Goal: Download file/media

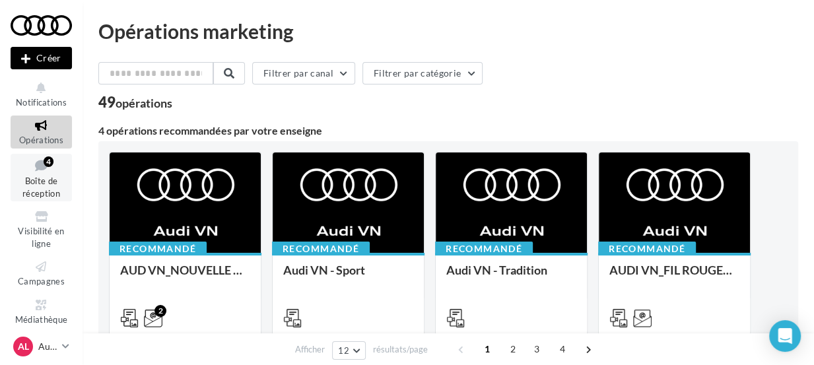
click at [40, 161] on icon at bounding box center [42, 166] width 54 height 18
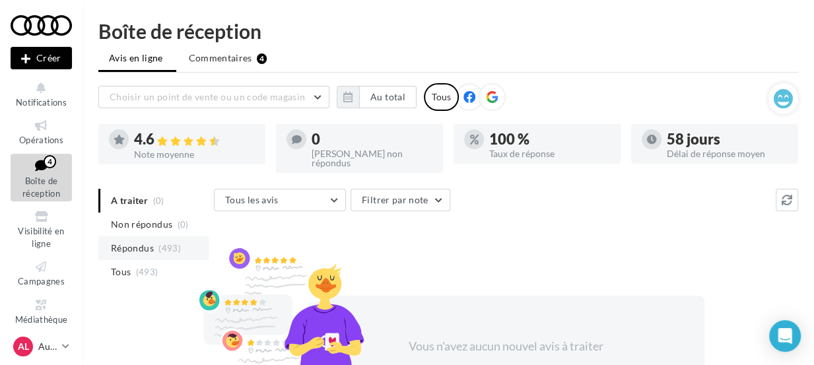
click at [147, 242] on span "Répondus" at bounding box center [132, 248] width 43 height 13
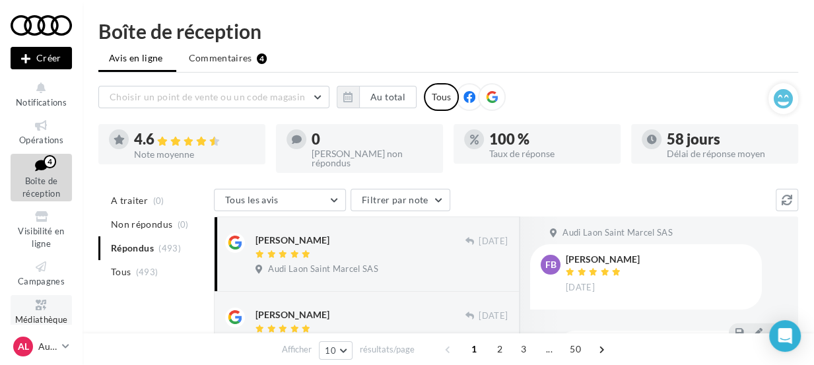
click at [40, 316] on span "Médiathèque" at bounding box center [41, 319] width 53 height 11
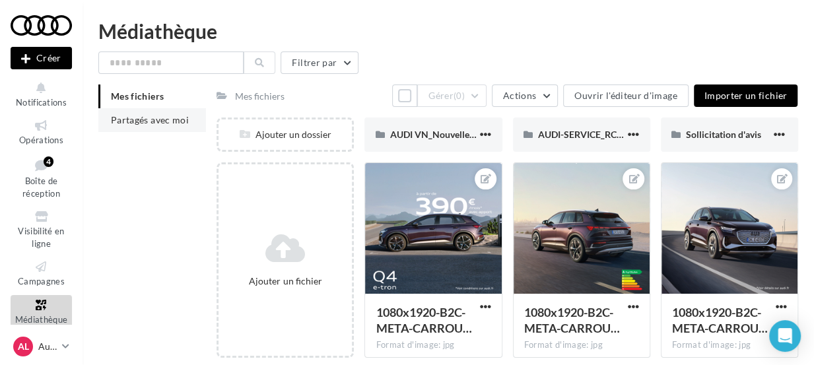
click at [159, 117] on span "Partagés avec moi" at bounding box center [150, 119] width 78 height 11
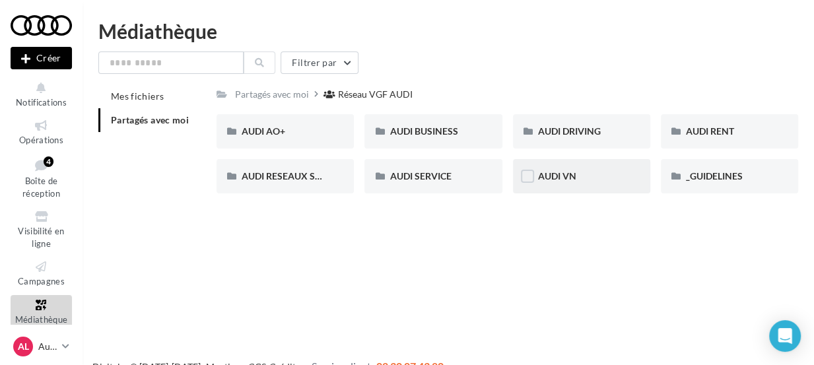
click at [611, 171] on div "AUDI VN" at bounding box center [581, 176] width 87 height 13
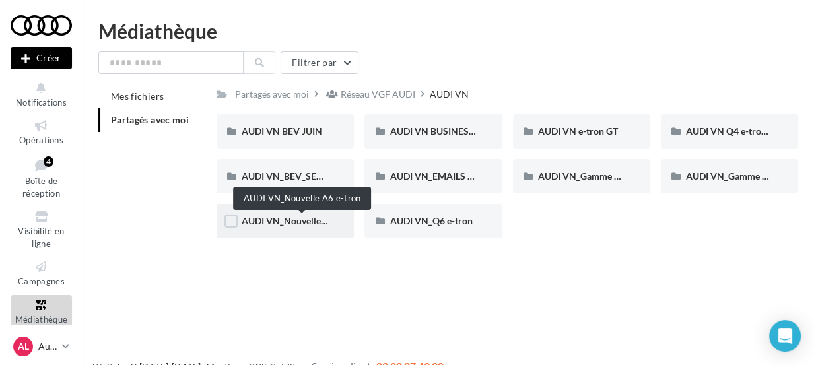
click at [302, 222] on span "AUDI VN_Nouvelle A6 e-tron" at bounding box center [302, 220] width 121 height 11
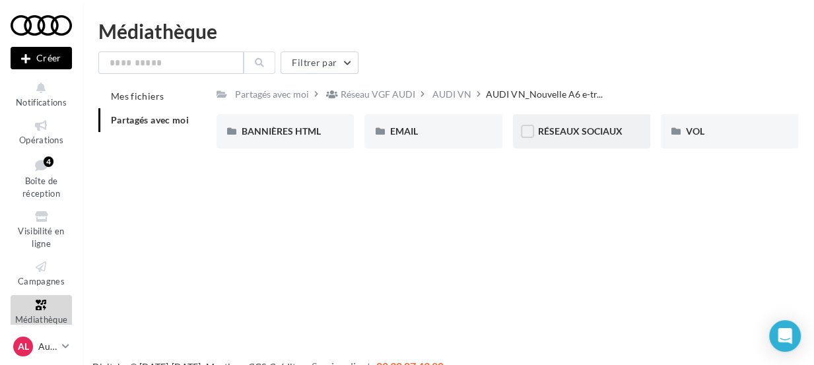
click at [596, 139] on div "RÉSEAUX SOCIAUX" at bounding box center [581, 131] width 137 height 34
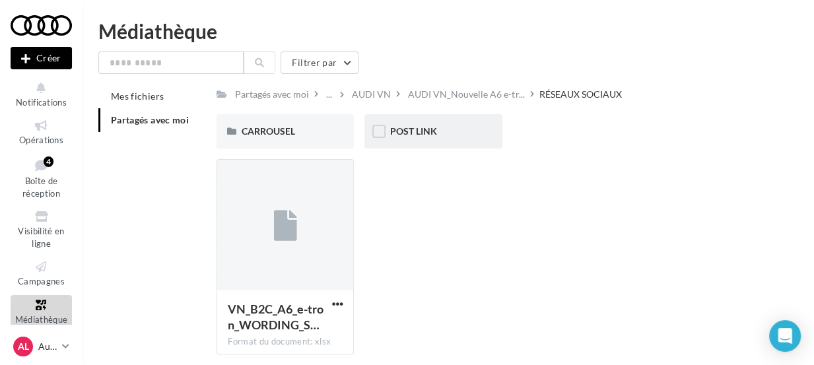
click at [423, 144] on div "POST LINK" at bounding box center [433, 131] width 137 height 34
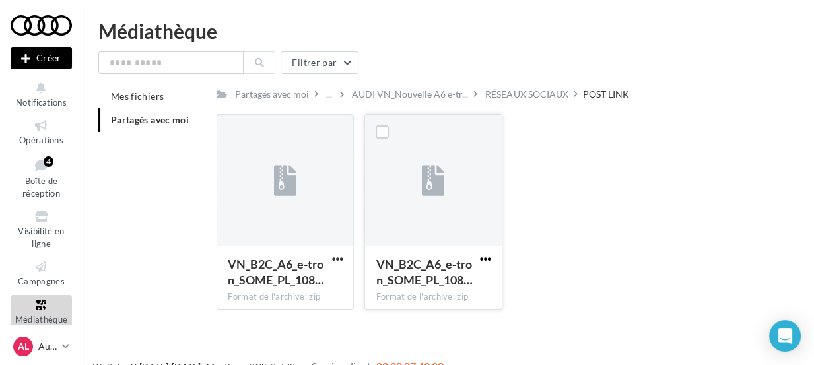
click at [485, 258] on span "button" at bounding box center [485, 259] width 11 height 11
click at [437, 289] on button "Télécharger" at bounding box center [428, 285] width 132 height 34
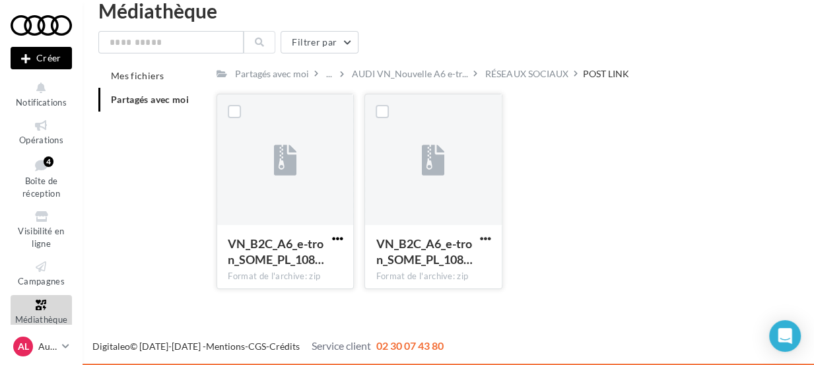
click at [336, 240] on span "button" at bounding box center [337, 238] width 11 height 11
click at [281, 264] on button "Télécharger" at bounding box center [279, 265] width 132 height 34
click at [365, 83] on div "Partagés avec moi ... AUDI VN_Nouvelle A6 e-tr... RÉSEAUX SOCIAUX POST LINK Rs …" at bounding box center [508, 182] width 582 height 236
click at [528, 69] on div "RÉSEAUX SOCIAUX" at bounding box center [526, 73] width 83 height 13
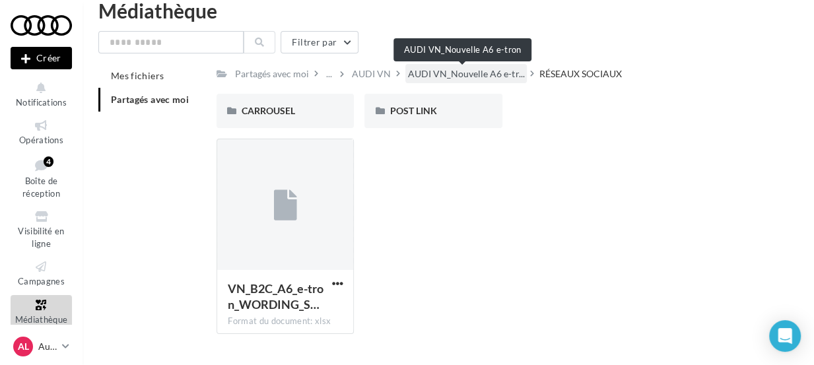
click at [480, 77] on span "AUDI VN_Nouvelle A6 e-tr..." at bounding box center [466, 73] width 116 height 13
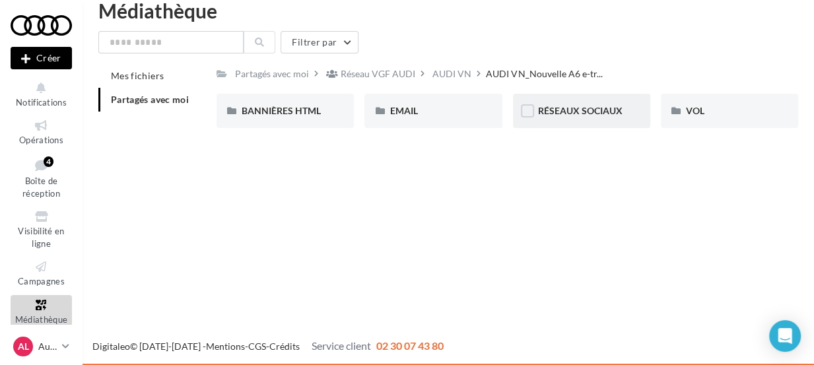
click at [627, 116] on div "RÉSEAUX SOCIAUX" at bounding box center [581, 111] width 137 height 34
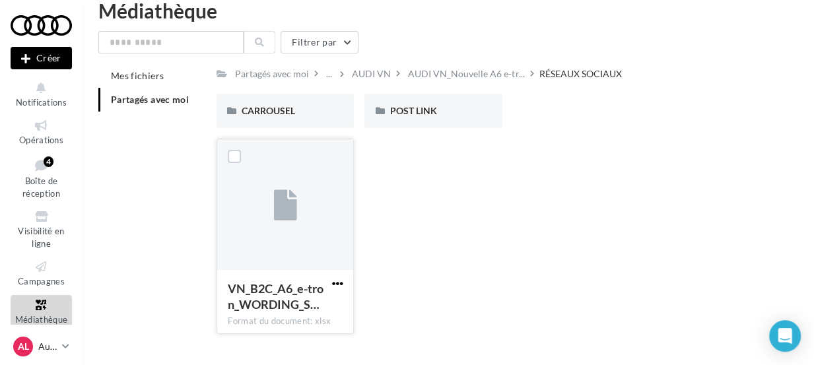
click at [338, 281] on span "button" at bounding box center [337, 283] width 11 height 11
click at [303, 303] on button "Télécharger" at bounding box center [279, 310] width 132 height 34
click at [379, 253] on div "VN_B2C_A6_e-tron_WORDING_S… Format du document: xlsx VN_B2C_A6_e-tron_WORDING_S…" at bounding box center [513, 242] width 592 height 206
click at [513, 65] on div "AUDI VN_Nouvelle A6 e-tr..." at bounding box center [467, 73] width 122 height 19
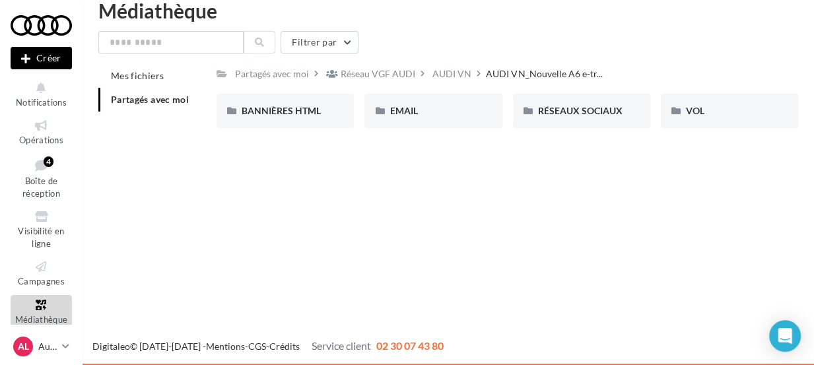
click at [513, 66] on div "AUDI VN_Nouvelle A6 e-tr..." at bounding box center [547, 73] width 122 height 14
click at [450, 73] on div "AUDI VN" at bounding box center [452, 73] width 39 height 13
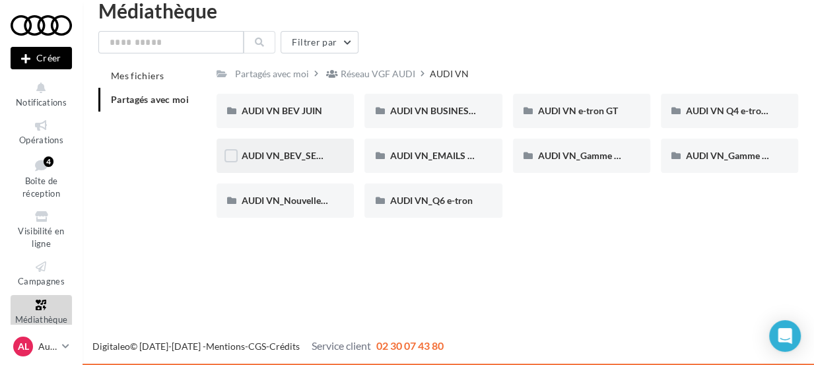
click at [322, 162] on div "AUDI VN_BEV_SEPTEMBRE" at bounding box center [285, 155] width 87 height 13
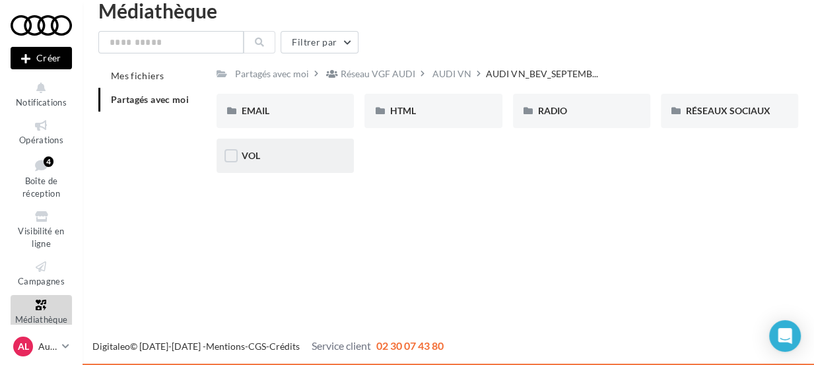
click at [303, 159] on div "VOL" at bounding box center [285, 155] width 87 height 13
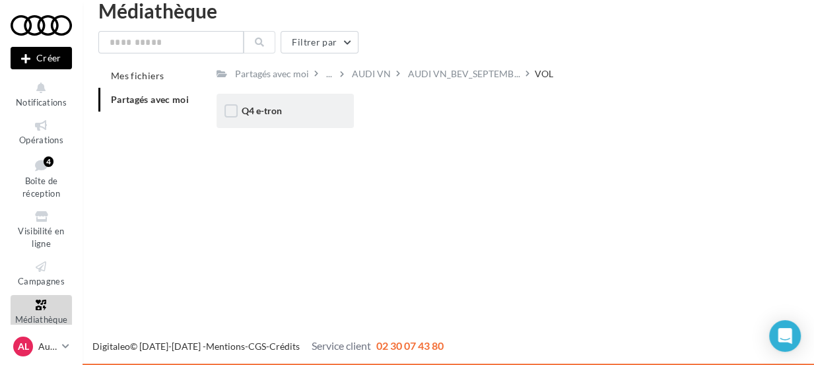
click at [339, 117] on div "Q4 e-tron" at bounding box center [285, 111] width 137 height 34
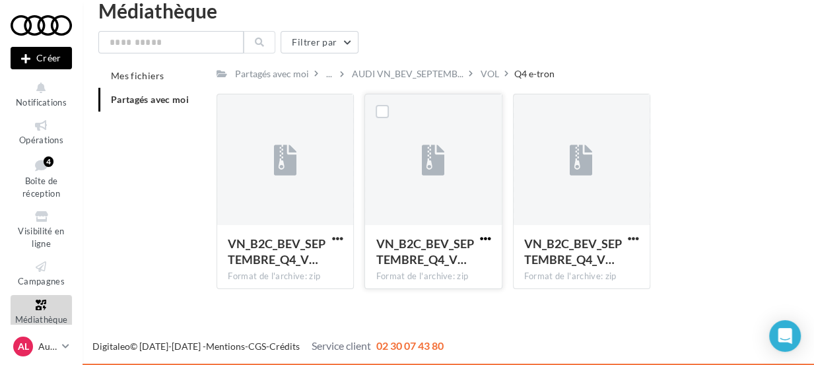
click at [487, 240] on span "button" at bounding box center [485, 238] width 11 height 11
click at [450, 258] on button "Télécharger" at bounding box center [428, 265] width 132 height 34
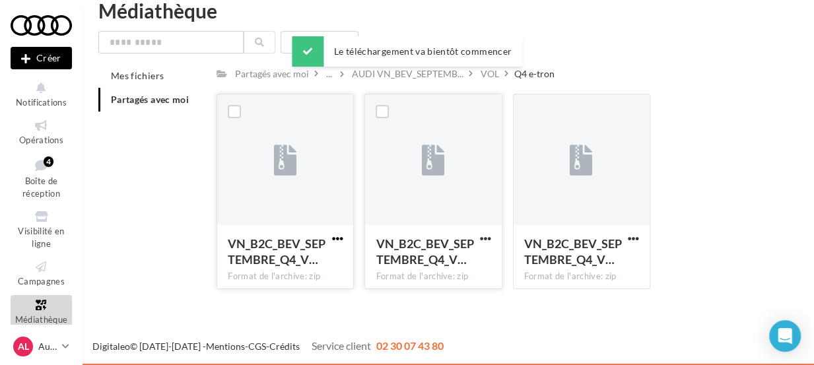
click at [336, 240] on span "button" at bounding box center [337, 238] width 11 height 11
click at [291, 268] on button "Télécharger" at bounding box center [279, 265] width 132 height 34
click at [489, 71] on div "Le téléchargement va bientôt commencer" at bounding box center [407, 54] width 231 height 36
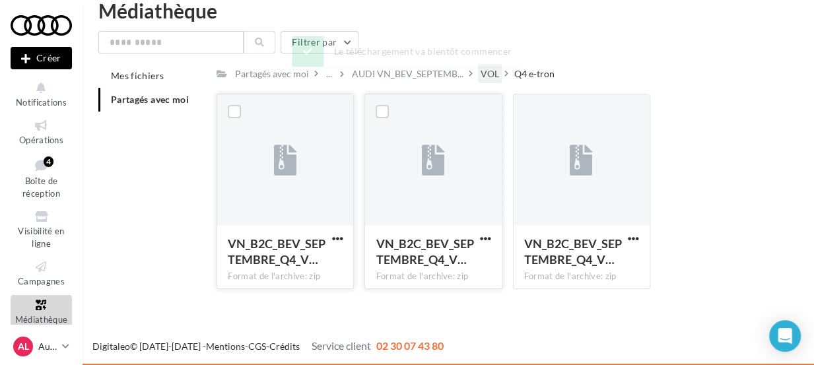
click at [485, 73] on div "VOL" at bounding box center [490, 73] width 18 height 13
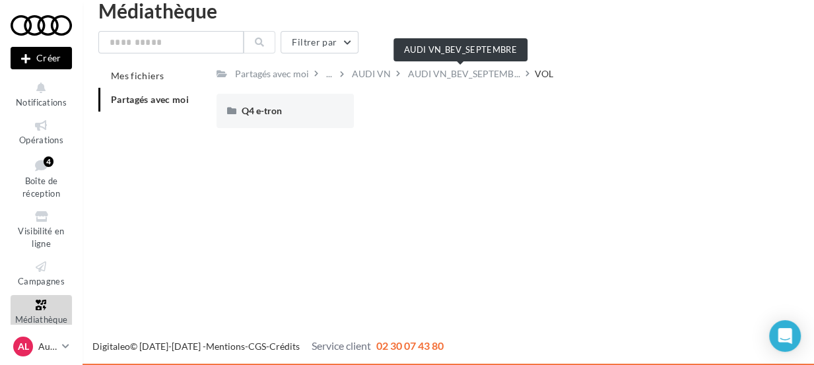
click at [485, 73] on span "AUDI VN_BEV_SEPTEMB..." at bounding box center [464, 73] width 112 height 13
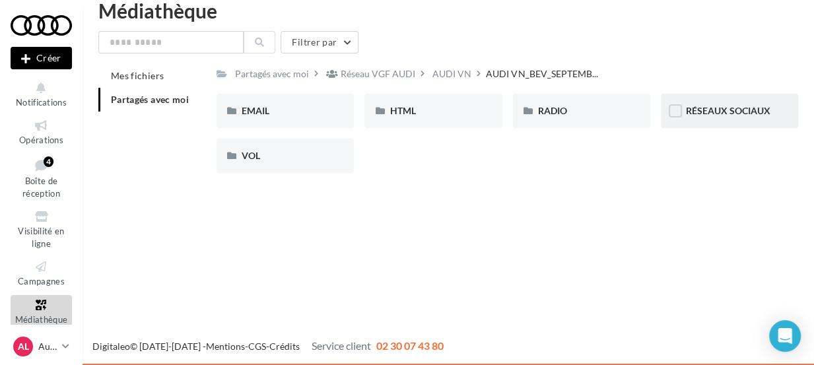
click at [684, 122] on div "RÉSEAUX SOCIAUX" at bounding box center [729, 111] width 137 height 34
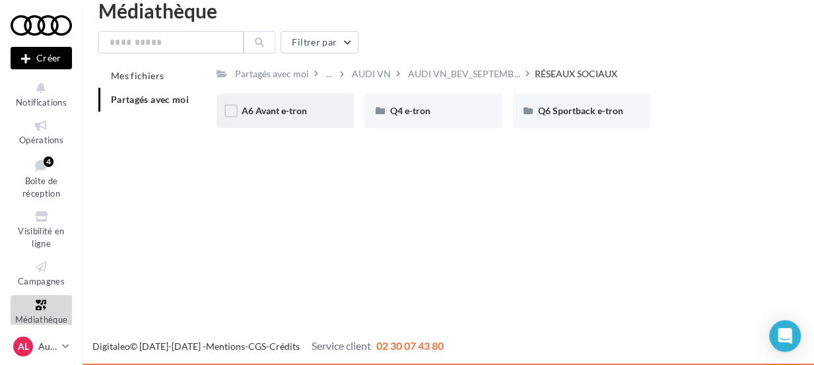
click at [331, 116] on div "A6 Avant e-tron" at bounding box center [285, 111] width 137 height 34
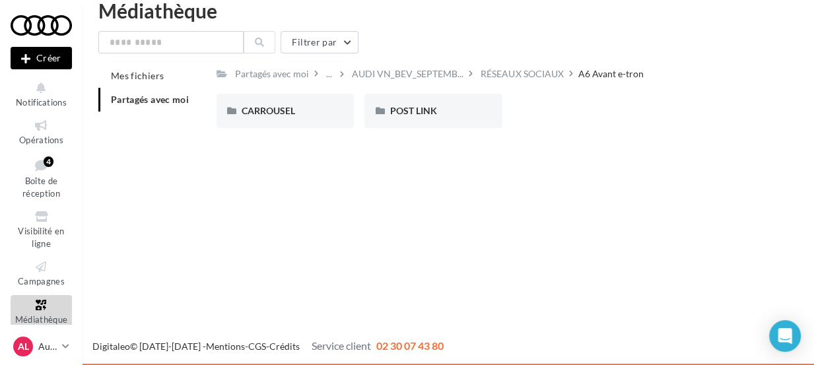
click at [382, 85] on div "Partagés avec moi ... AUDI VN_BEV_SEPTEMB... RÉSEAUX SOCIAUX A6 Avant e-tron Rs…" at bounding box center [508, 101] width 582 height 75
click at [505, 82] on div "RÉSEAUX SOCIAUX" at bounding box center [522, 73] width 88 height 19
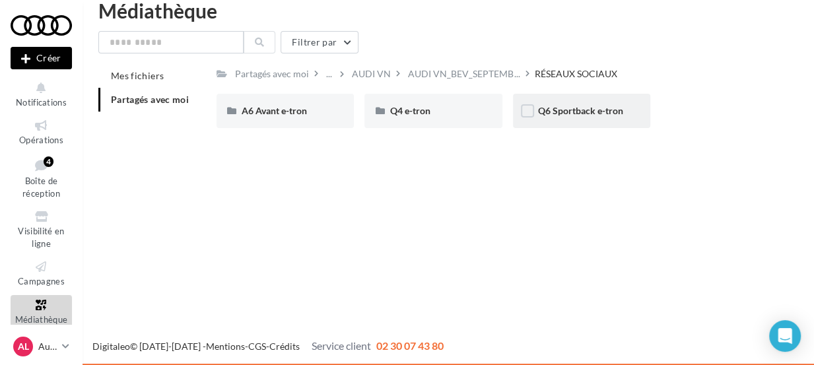
click at [557, 124] on div "Q6 Sportback e-tron" at bounding box center [581, 111] width 137 height 34
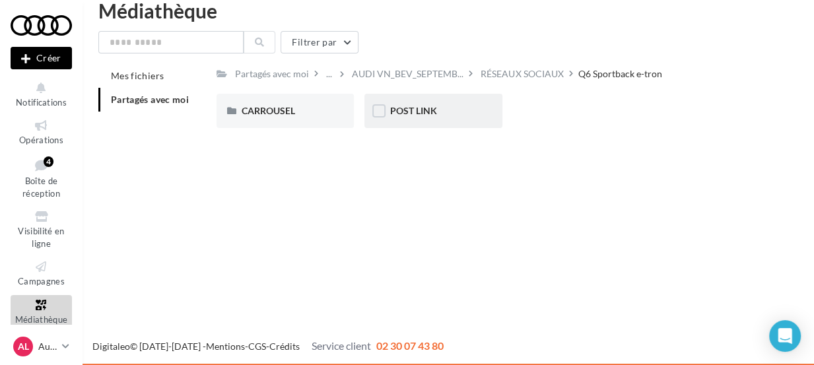
click at [430, 120] on div "POST LINK" at bounding box center [433, 111] width 137 height 34
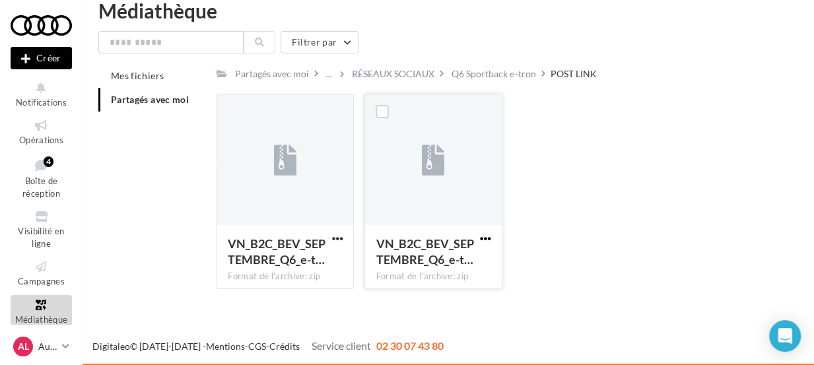
click at [487, 241] on span "button" at bounding box center [485, 238] width 11 height 11
click at [548, 268] on div "VN_B2C_BEV_SEPTEMBRE_Q6_e-t… Format de l'archive: zip VN_B2C_BEV_SEPTEMBRE_Q6_e…" at bounding box center [513, 197] width 592 height 206
click at [489, 238] on span "button" at bounding box center [485, 238] width 11 height 11
click at [423, 277] on button "Télécharger" at bounding box center [428, 265] width 132 height 34
click at [357, 299] on div "VN_B2C_BEV_SEPTEMBRE_Q6_e-t… Format de l'archive: zip VN_B2C_BEV_SEPTEMBRE_Q6_e…" at bounding box center [513, 197] width 592 height 206
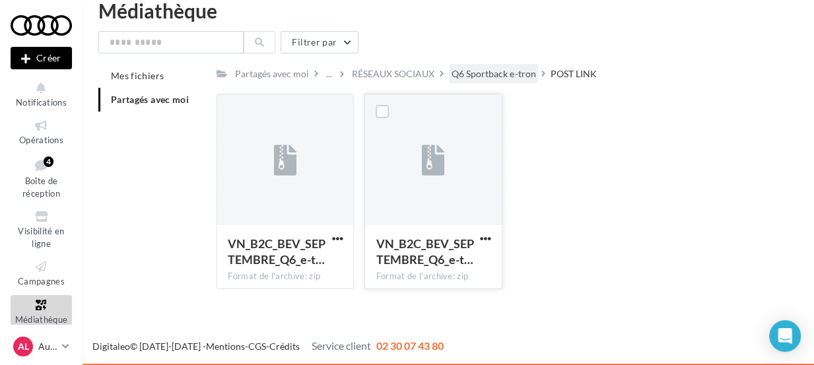
click at [489, 73] on div "Q6 Sportback e-tron" at bounding box center [494, 73] width 84 height 13
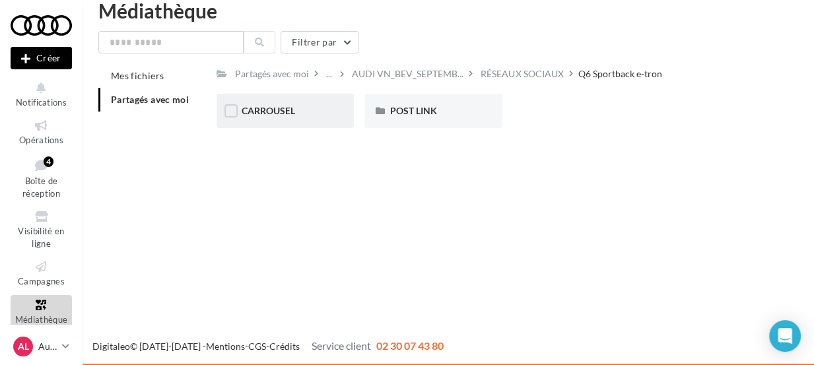
click at [316, 122] on div "CARROUSEL" at bounding box center [285, 111] width 137 height 34
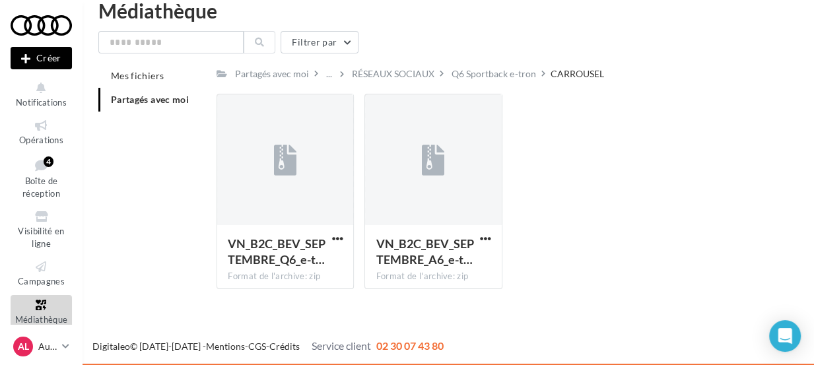
click at [567, 227] on div "VN_B2C_BEV_SEPTEMBRE_Q6_e-t… Format de l'archive: zip VN_B2C_BEV_SEPTEMBRE_Q6_e…" at bounding box center [513, 197] width 592 height 206
click at [489, 76] on div "Q6 Sportback e-tron" at bounding box center [494, 73] width 84 height 13
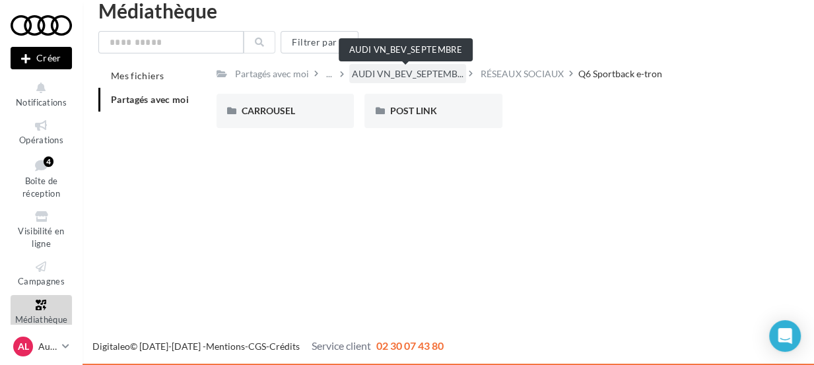
click at [449, 79] on span "AUDI VN_BEV_SEPTEMB..." at bounding box center [408, 73] width 112 height 13
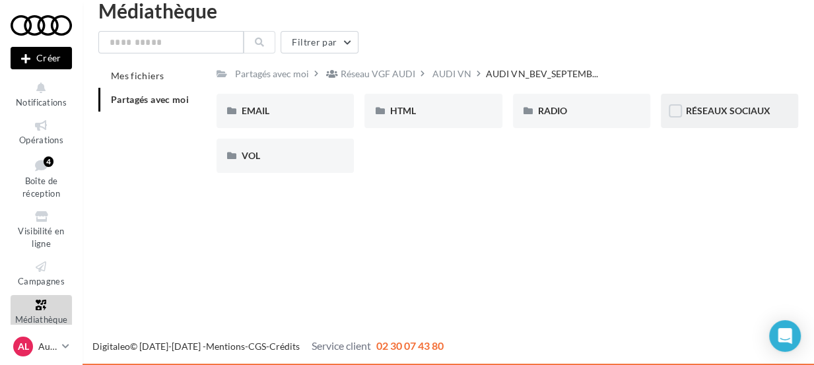
click at [733, 125] on div "RÉSEAUX SOCIAUX" at bounding box center [729, 111] width 137 height 34
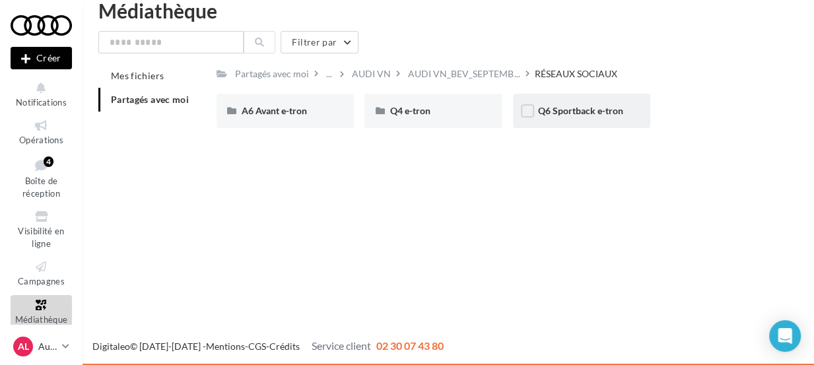
click at [588, 126] on div "Q6 Sportback e-tron" at bounding box center [581, 111] width 137 height 34
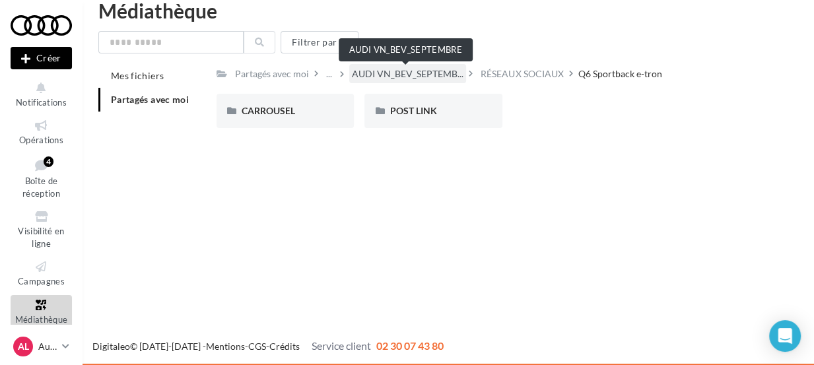
click at [446, 71] on span "AUDI VN_BEV_SEPTEMB..." at bounding box center [408, 73] width 112 height 13
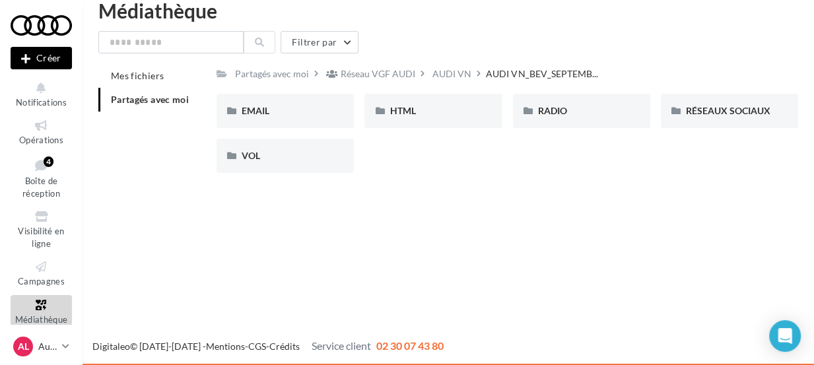
click at [446, 71] on div "AUDI VN" at bounding box center [452, 73] width 39 height 13
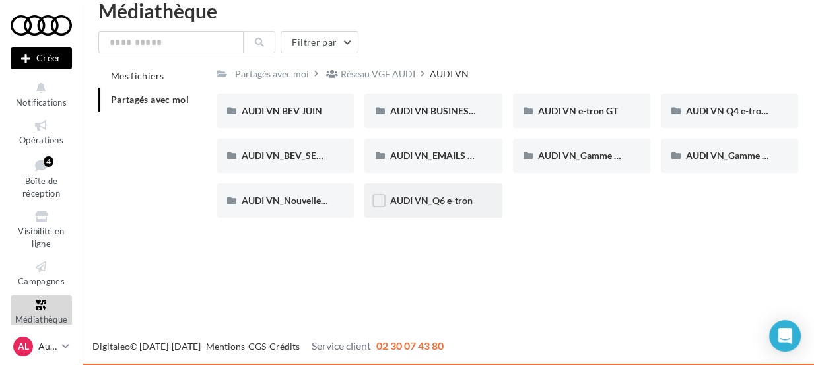
click at [450, 210] on div "AUDI VN_Q6 e-tron" at bounding box center [433, 201] width 137 height 34
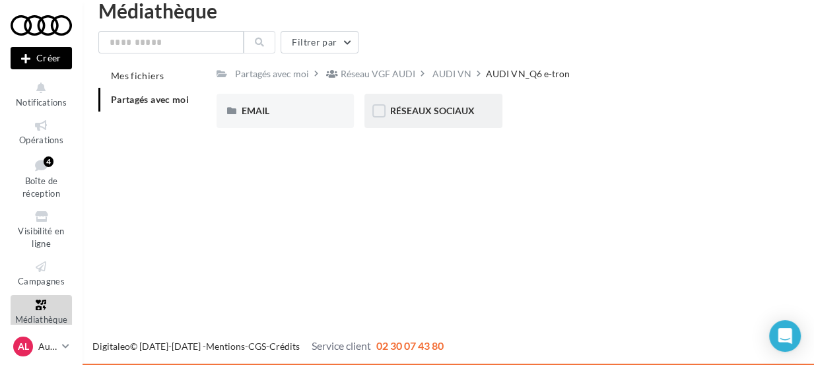
click at [423, 123] on div "RÉSEAUX SOCIAUX" at bounding box center [433, 111] width 137 height 34
